Goal: Task Accomplishment & Management: Use online tool/utility

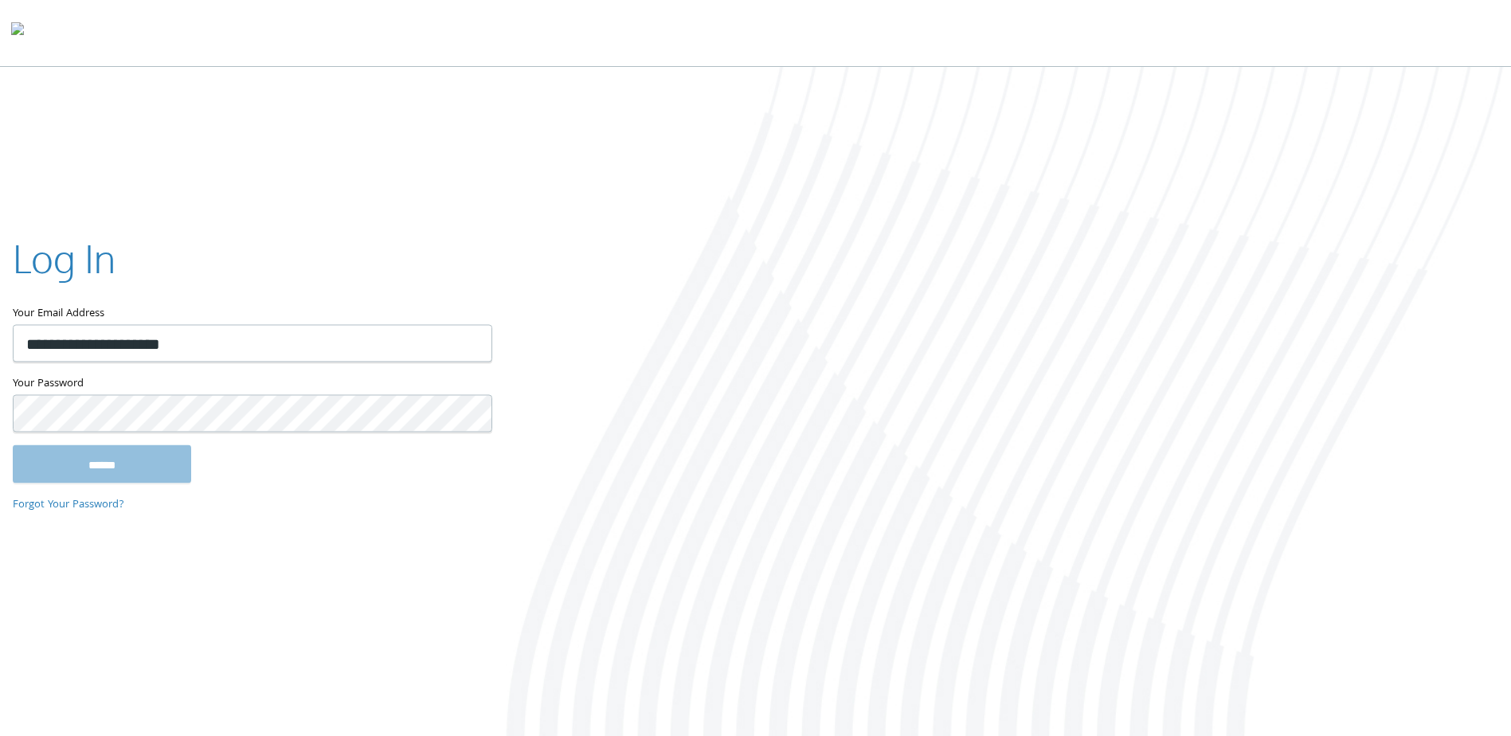
type input "**********"
click at [141, 454] on input "******" at bounding box center [102, 464] width 178 height 38
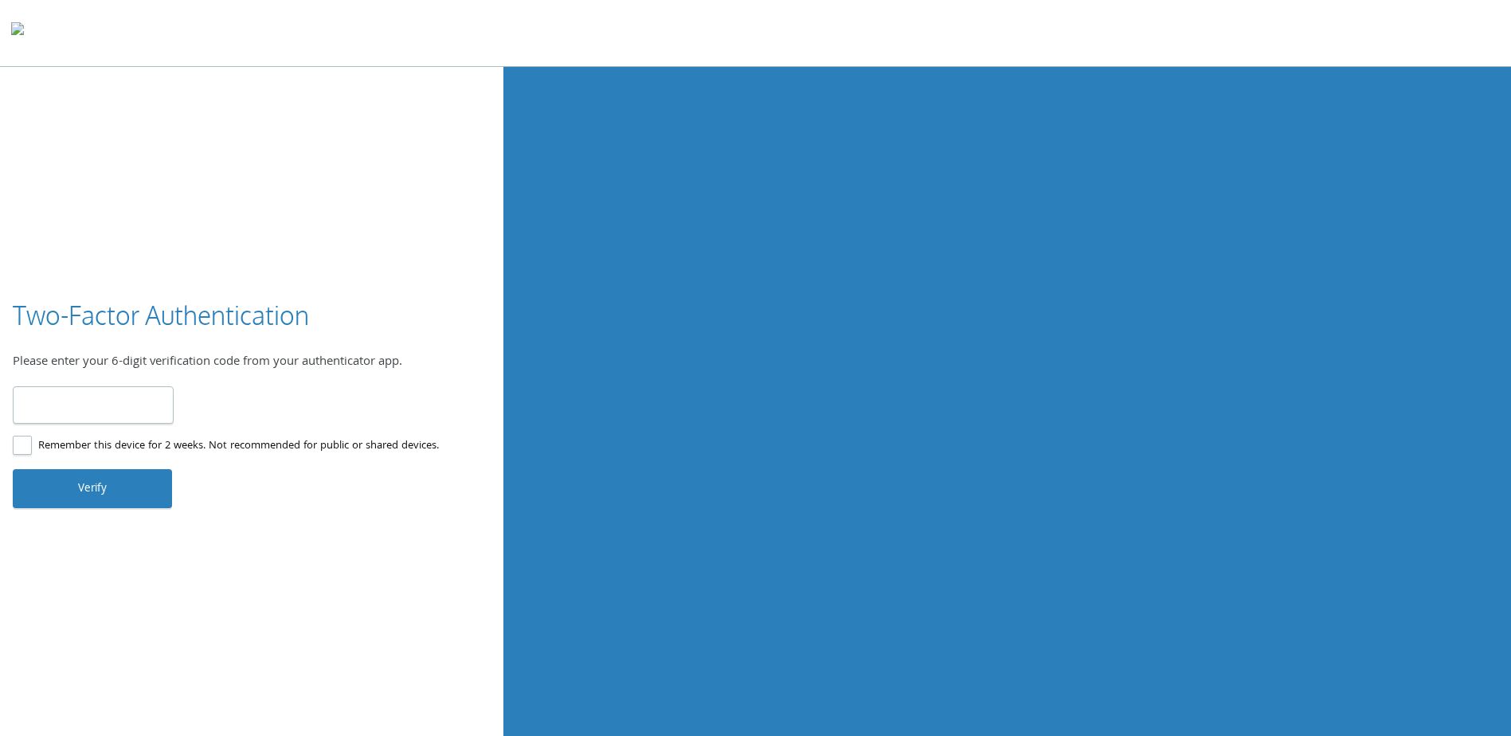
type input "******"
